Goal: Information Seeking & Learning: Understand process/instructions

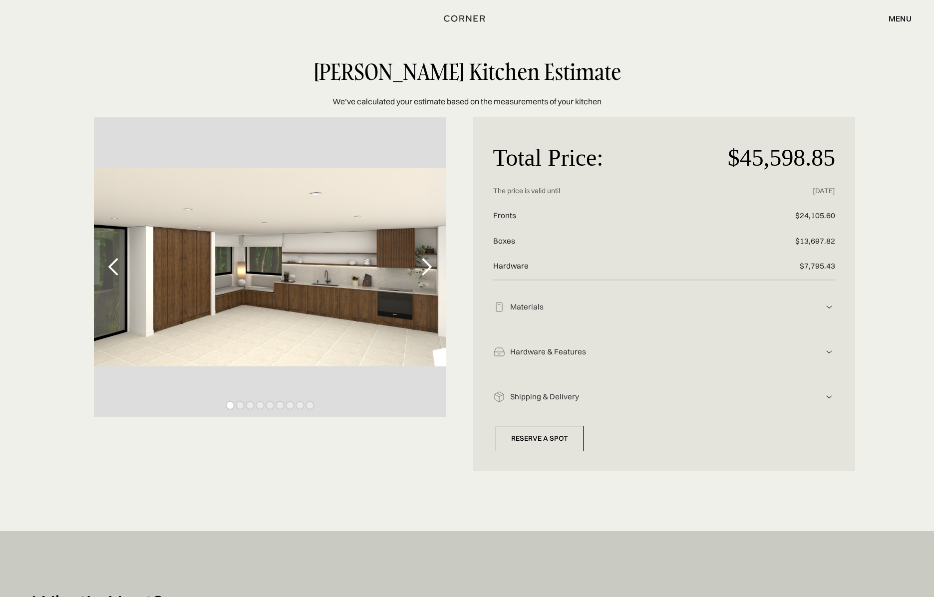
click at [829, 304] on img at bounding box center [830, 307] width 12 height 12
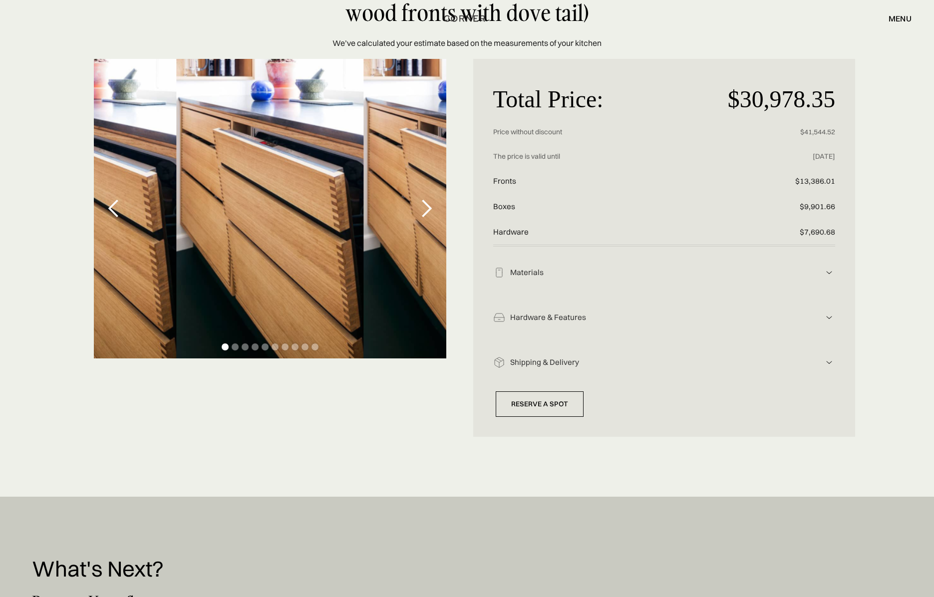
scroll to position [100, 0]
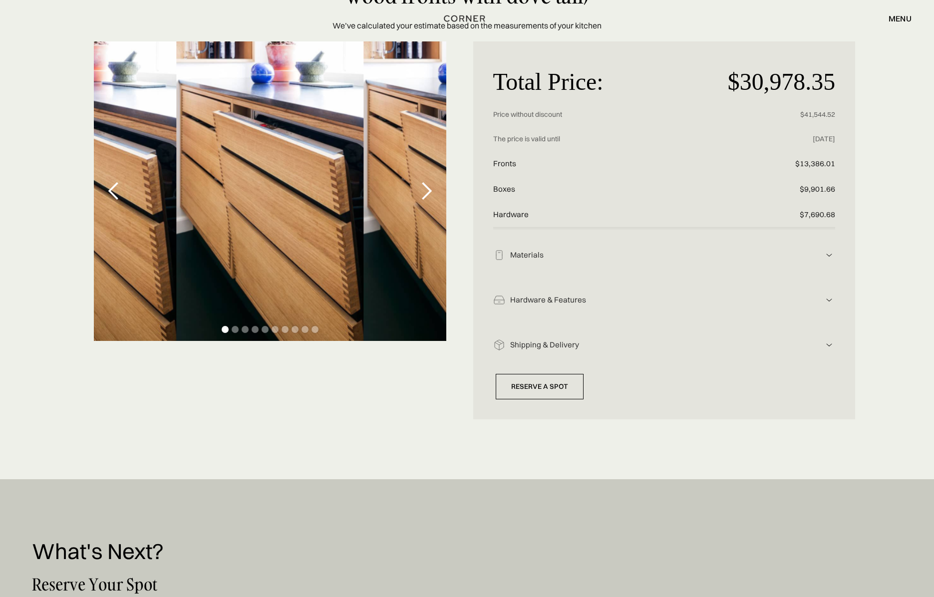
click at [427, 194] on div "next slide" at bounding box center [427, 191] width 20 height 20
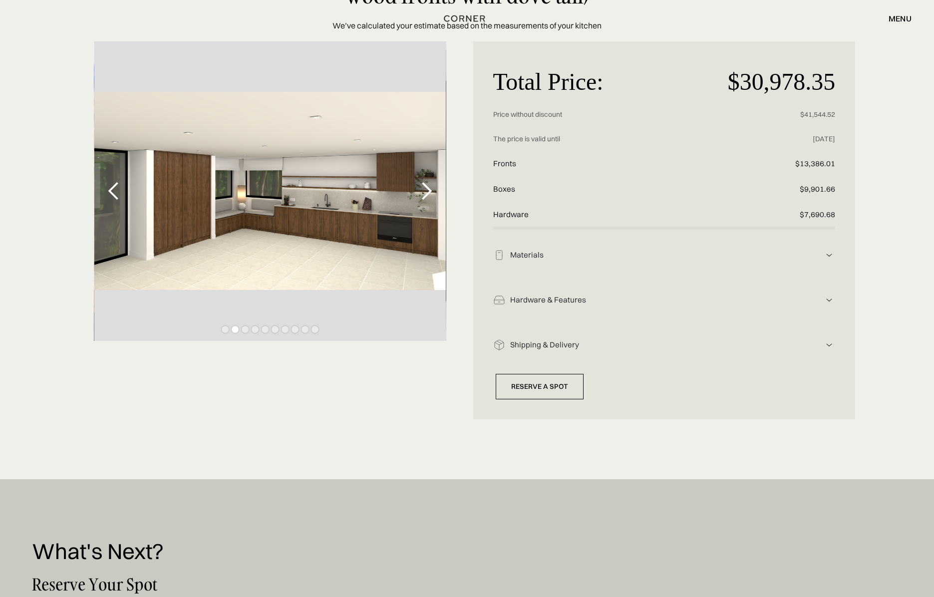
click at [427, 194] on div "next slide" at bounding box center [427, 191] width 20 height 20
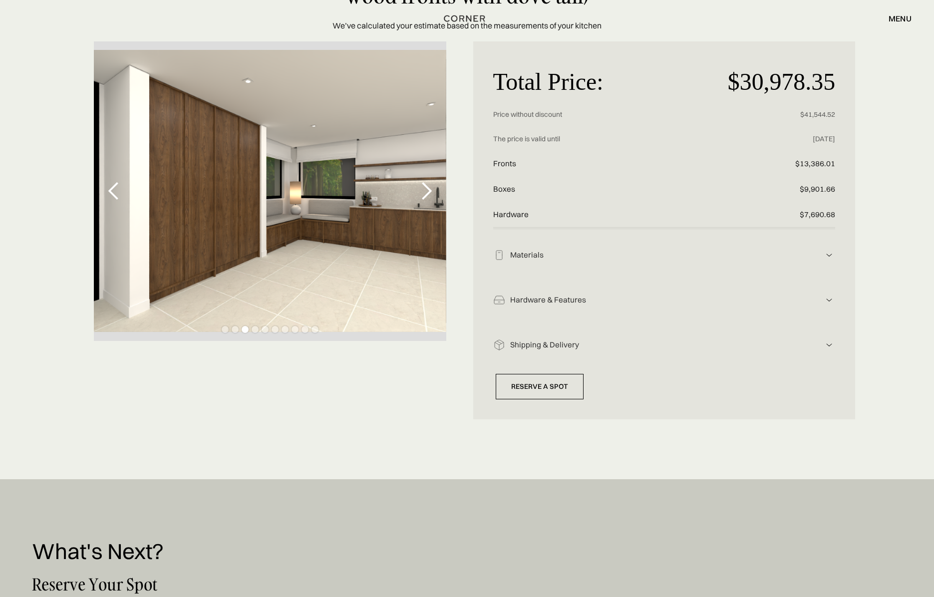
click at [427, 194] on div "next slide" at bounding box center [427, 191] width 20 height 20
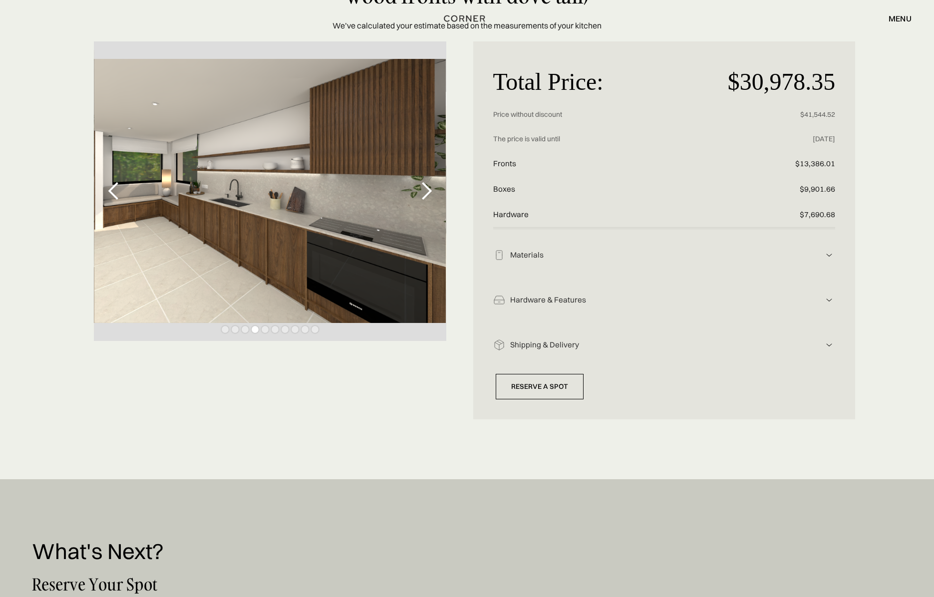
click at [427, 194] on div "next slide" at bounding box center [427, 191] width 20 height 20
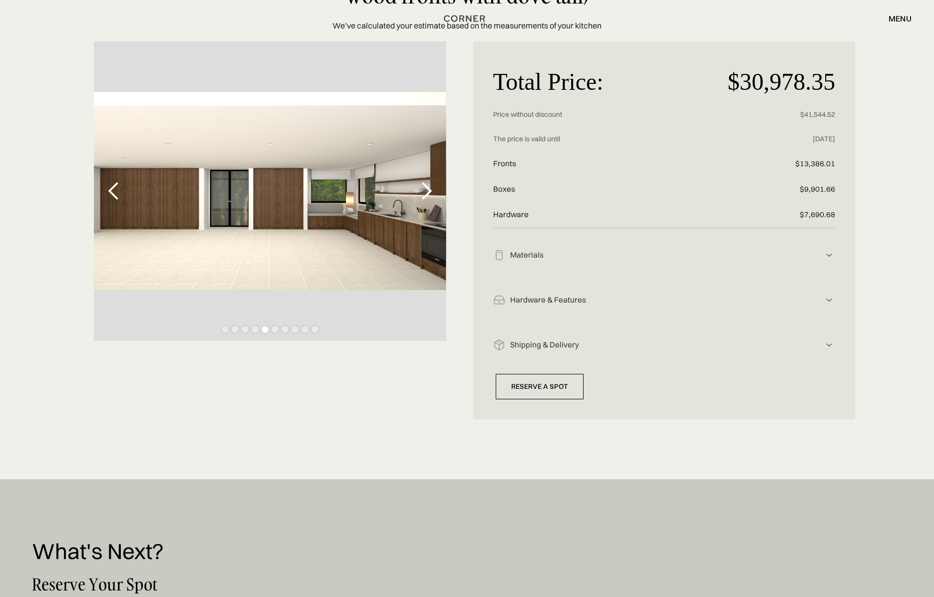
click at [427, 194] on div "next slide" at bounding box center [427, 191] width 20 height 20
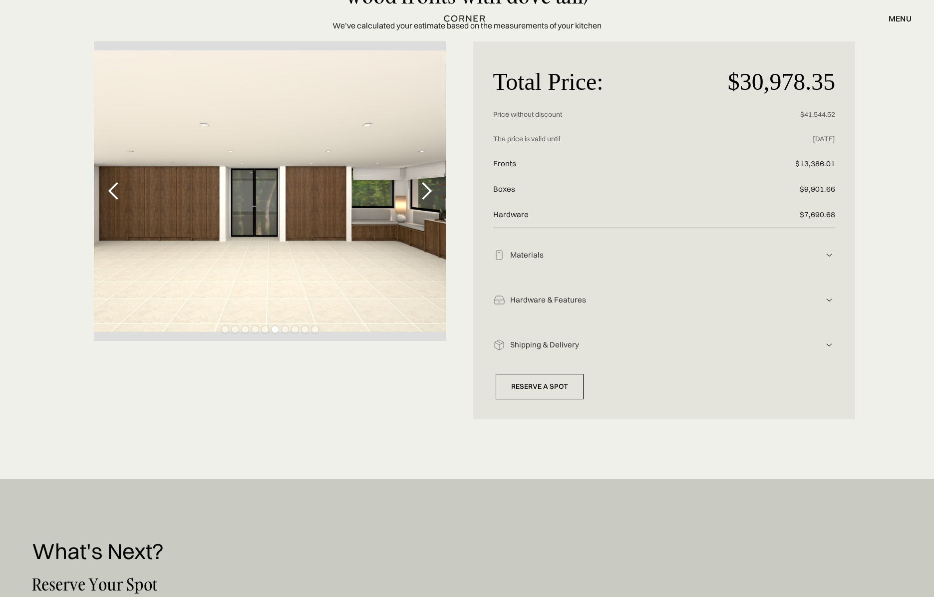
click at [427, 194] on div "next slide" at bounding box center [427, 191] width 20 height 20
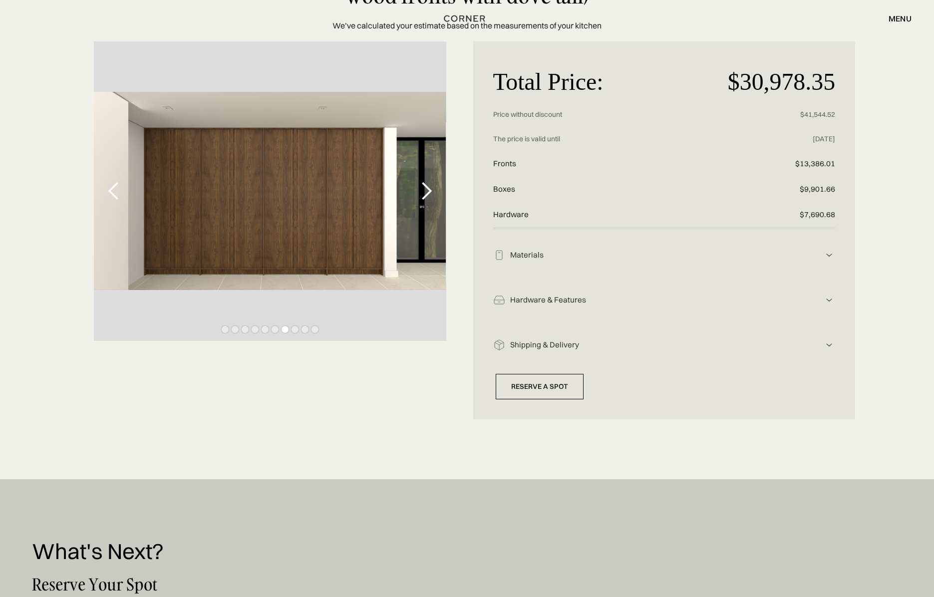
click at [427, 194] on div "next slide" at bounding box center [427, 191] width 20 height 20
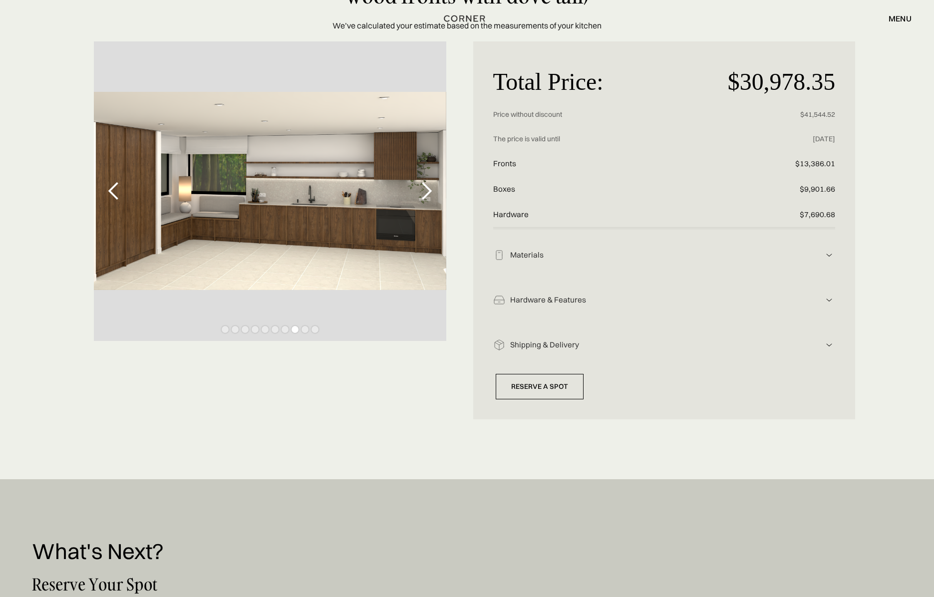
click at [117, 192] on div "previous slide" at bounding box center [114, 191] width 20 height 20
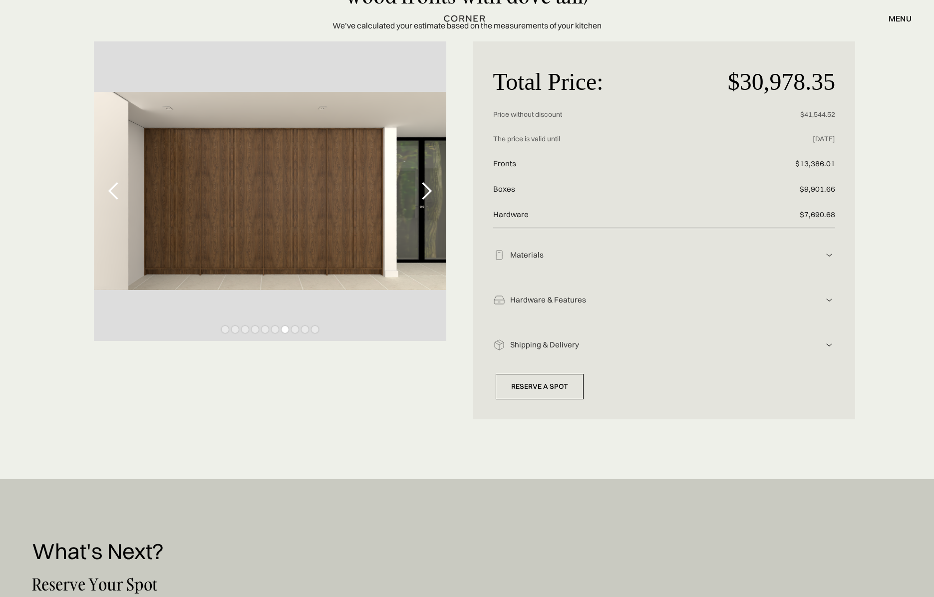
click at [117, 192] on div "previous slide" at bounding box center [114, 191] width 20 height 20
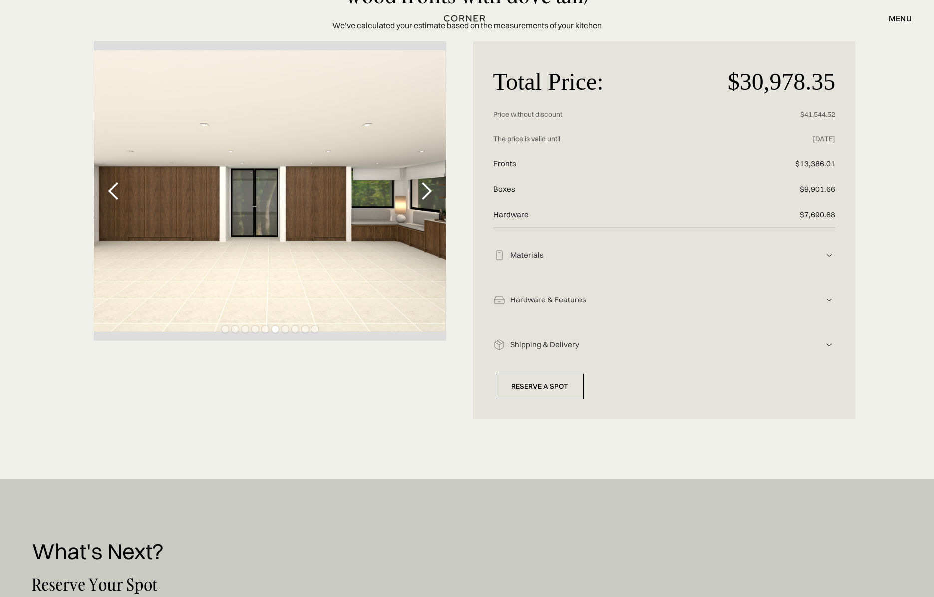
click at [117, 192] on div "previous slide" at bounding box center [114, 191] width 20 height 20
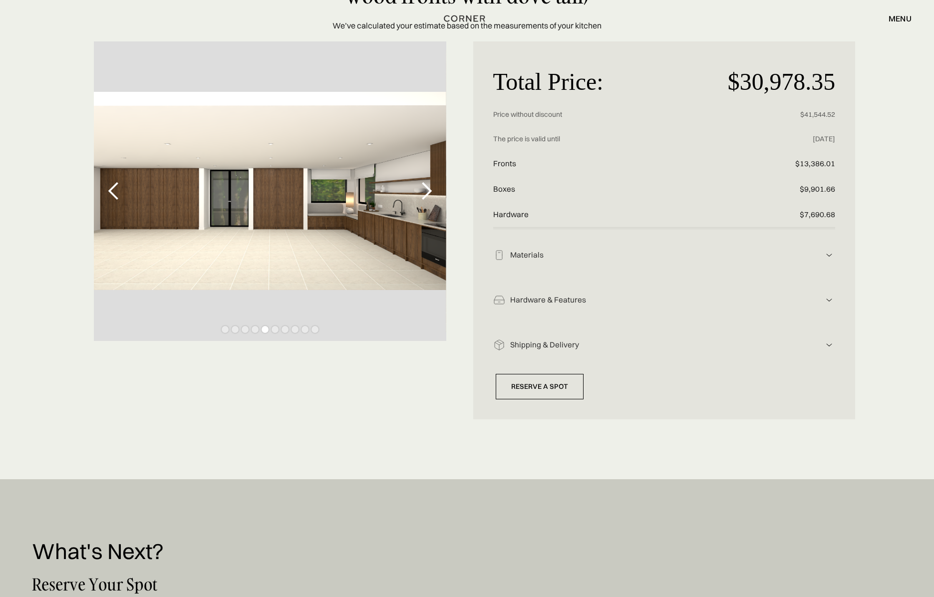
click at [117, 192] on div "previous slide" at bounding box center [114, 191] width 20 height 20
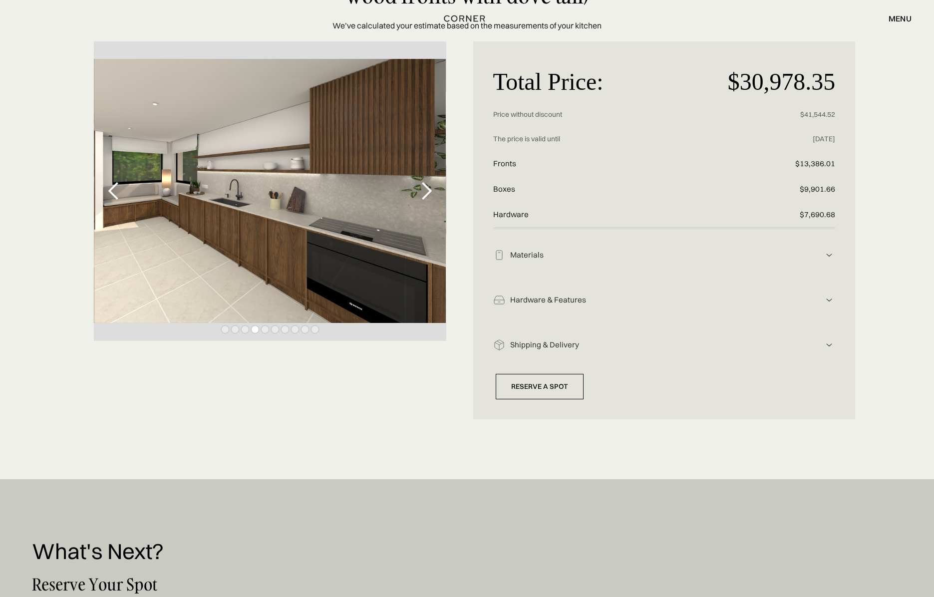
click at [117, 192] on div "previous slide" at bounding box center [114, 191] width 20 height 20
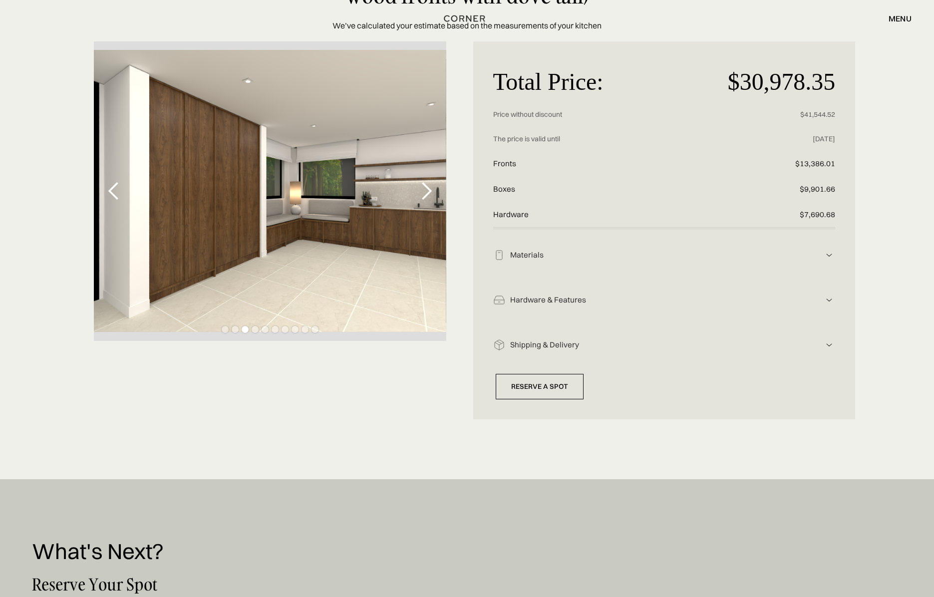
click at [828, 255] on img at bounding box center [830, 255] width 12 height 12
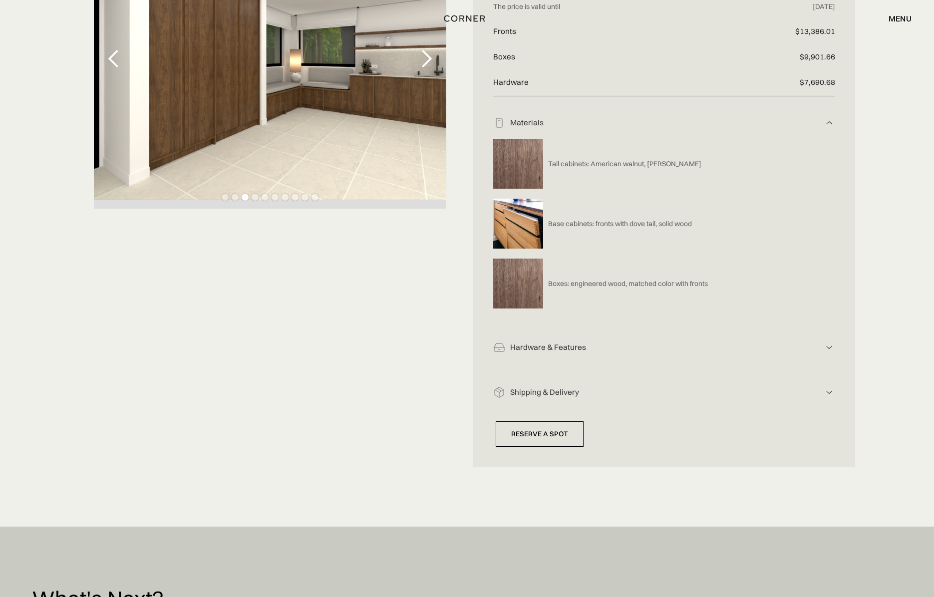
scroll to position [250, 0]
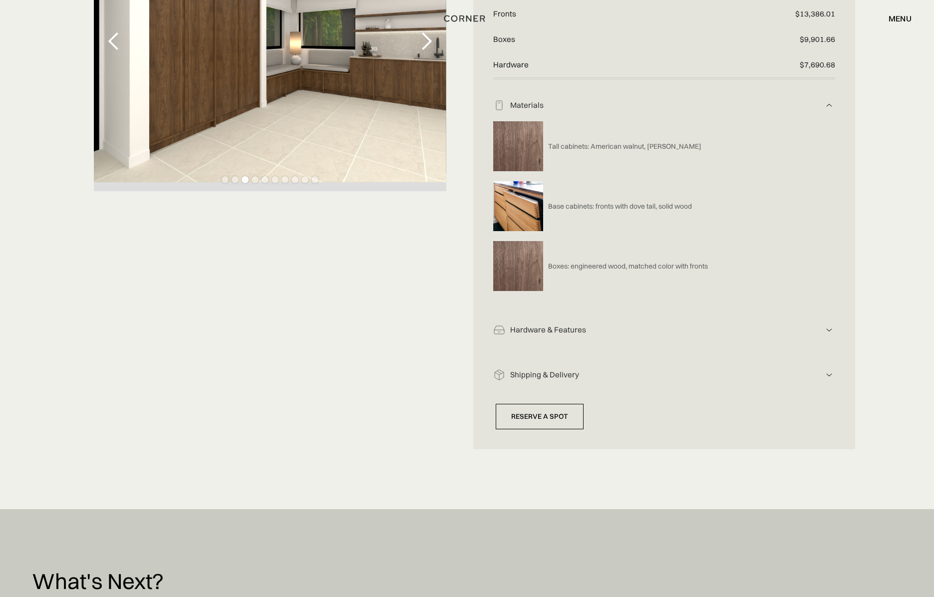
click at [605, 329] on div "Hardware & Features" at bounding box center [664, 330] width 319 height 10
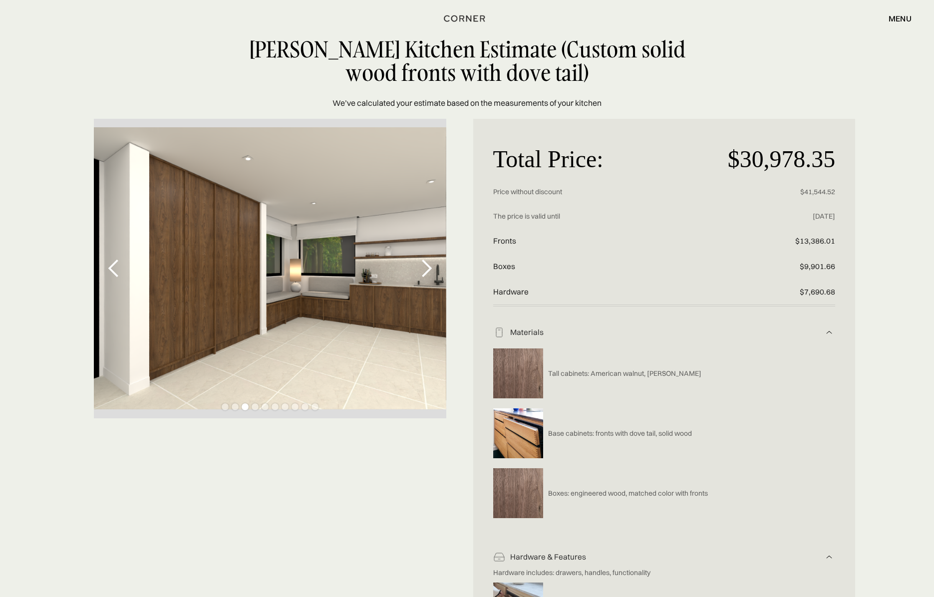
scroll to position [0, 0]
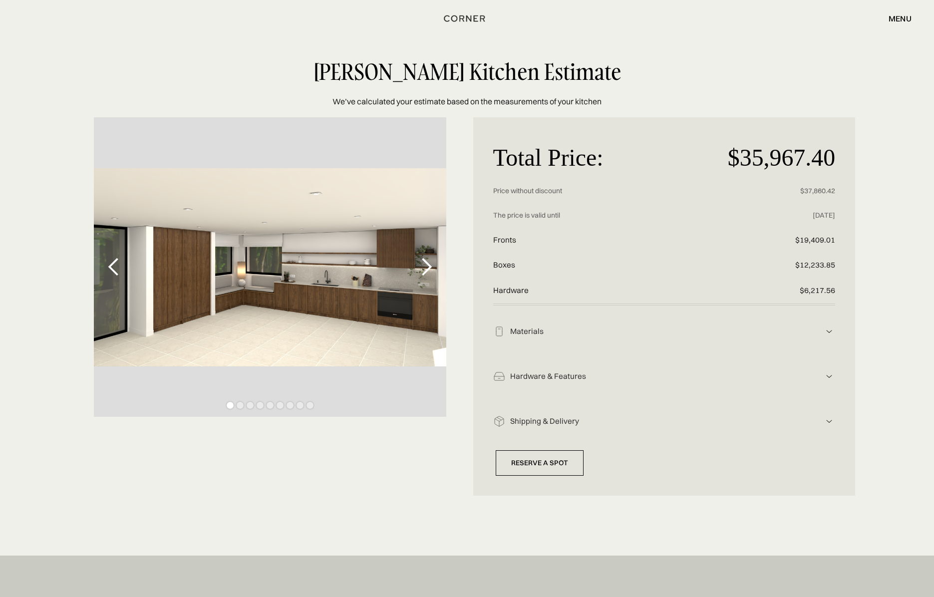
click at [829, 331] on img at bounding box center [830, 332] width 12 height 12
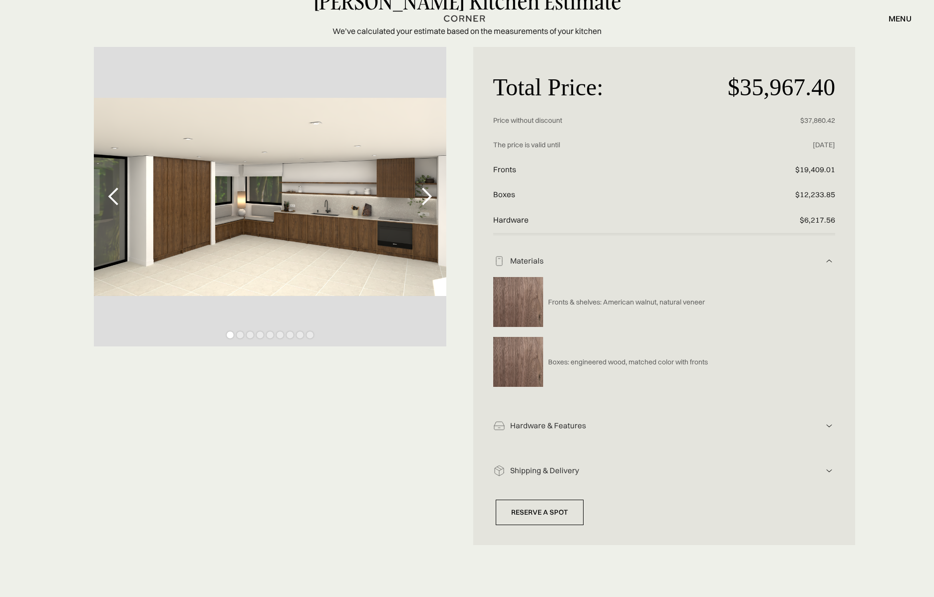
scroll to position [100, 0]
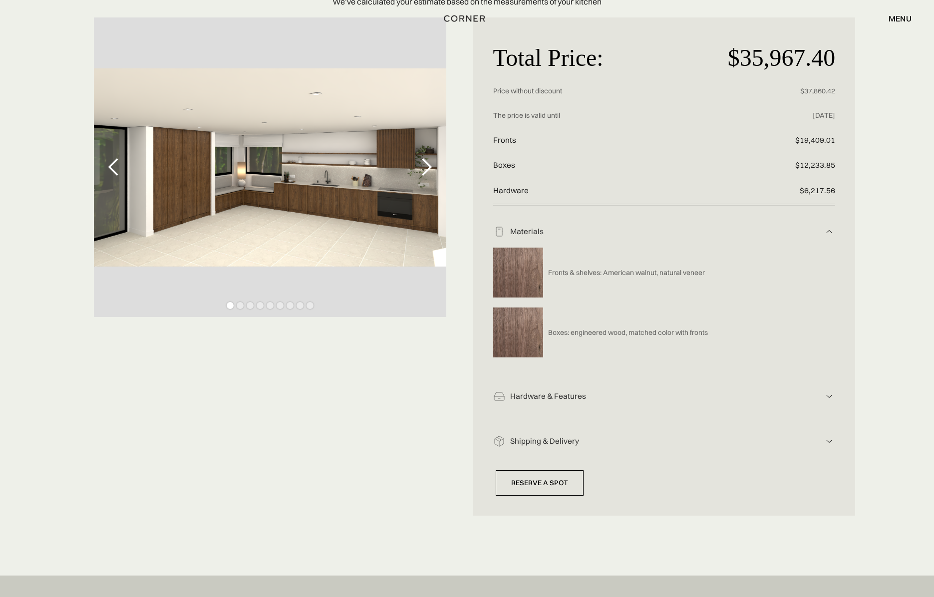
click at [829, 396] on img at bounding box center [830, 397] width 12 height 12
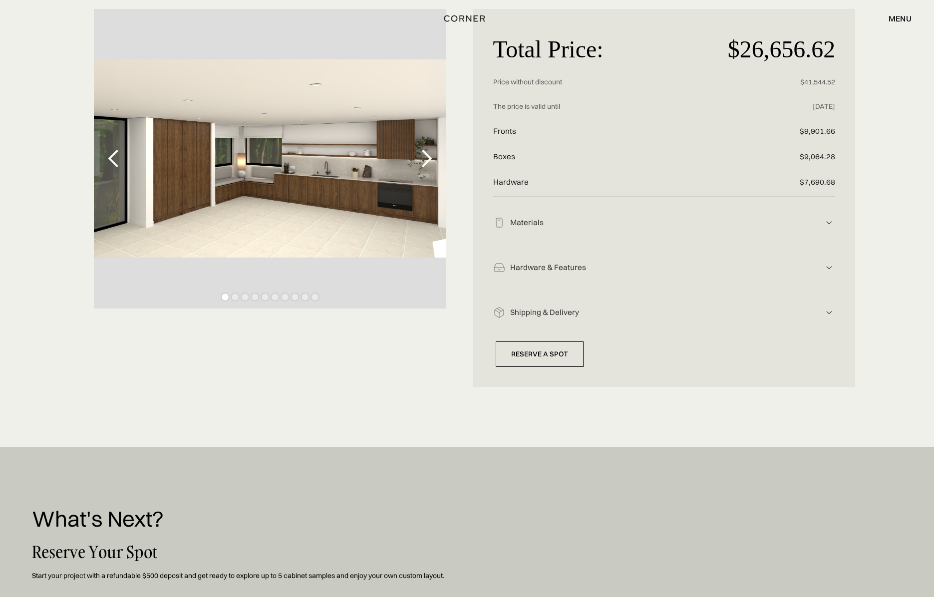
scroll to position [150, 0]
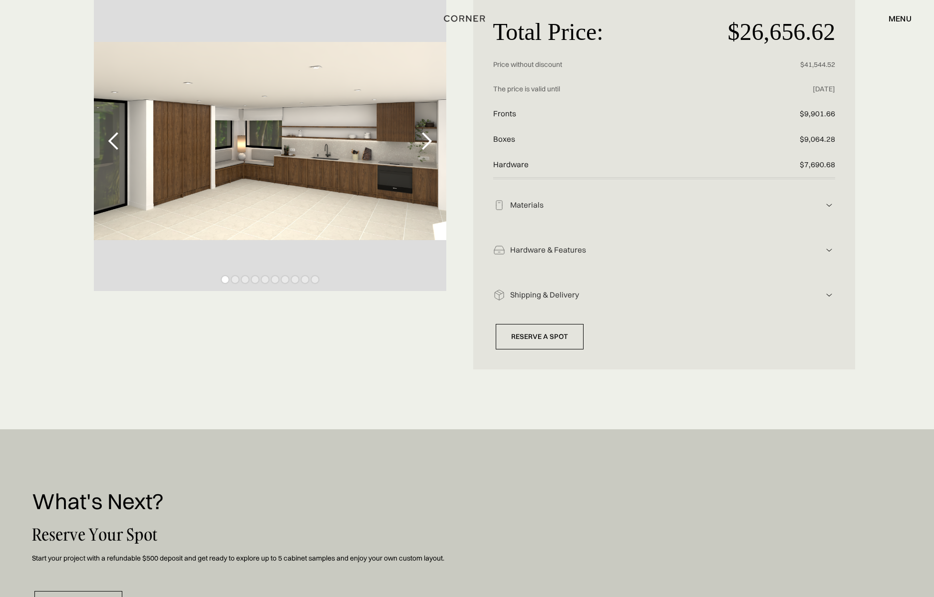
click at [571, 245] on div "Hardware & Features" at bounding box center [664, 250] width 319 height 10
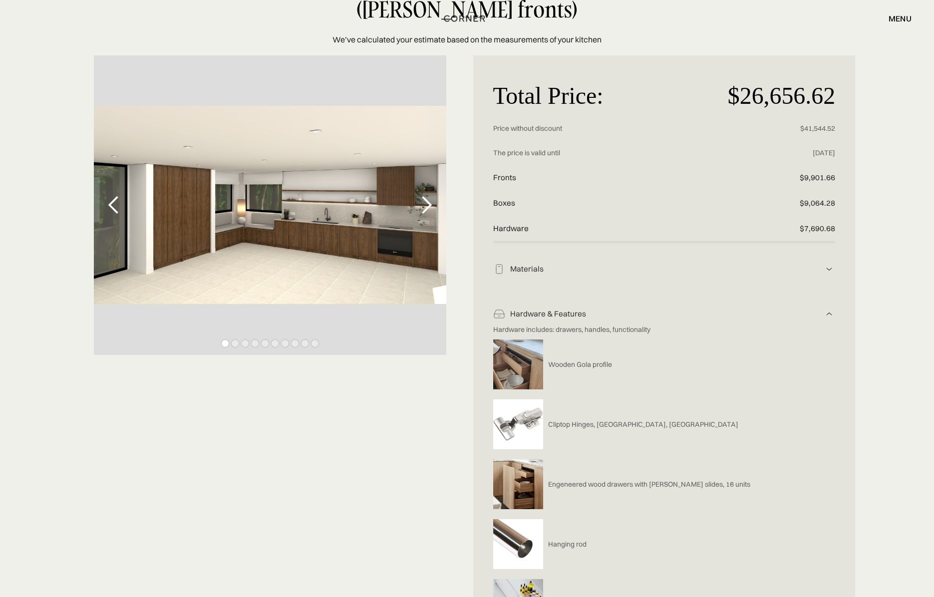
scroll to position [0, 0]
